Goal: Information Seeking & Learning: Learn about a topic

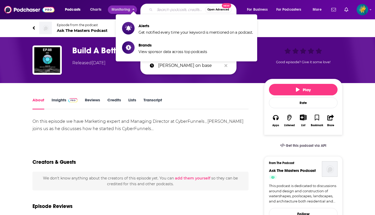
click at [165, 7] on input "Search podcasts, credits, & more..." at bounding box center [180, 9] width 50 height 8
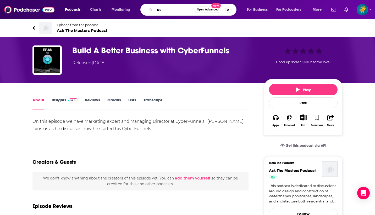
drag, startPoint x: 171, startPoint y: 7, endPoint x: 151, endPoint y: 9, distance: 19.7
click at [151, 9] on div "us Open Advanced New" at bounding box center [188, 10] width 96 height 12
drag, startPoint x: 167, startPoint y: 12, endPoint x: 153, endPoint y: 9, distance: 14.5
click at [153, 9] on div "us Open Advanced New" at bounding box center [188, 10] width 96 height 12
paste input "US Homebuilding ‘The Masters’ Serie"
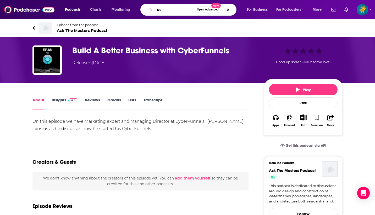
type input "US Homebuilding ‘The Masters’ Series"
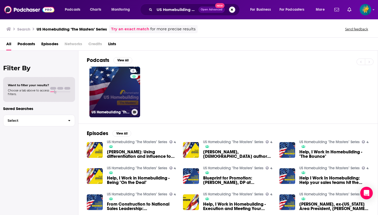
click at [117, 86] on link "4 US Homebuilding "The Masters" Series" at bounding box center [114, 92] width 51 height 51
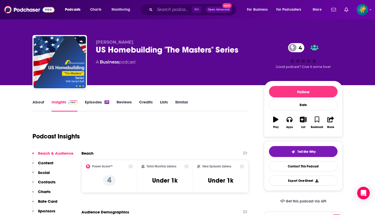
click at [38, 103] on link "About" at bounding box center [38, 106] width 12 height 12
